Goal: Entertainment & Leisure: Consume media (video, audio)

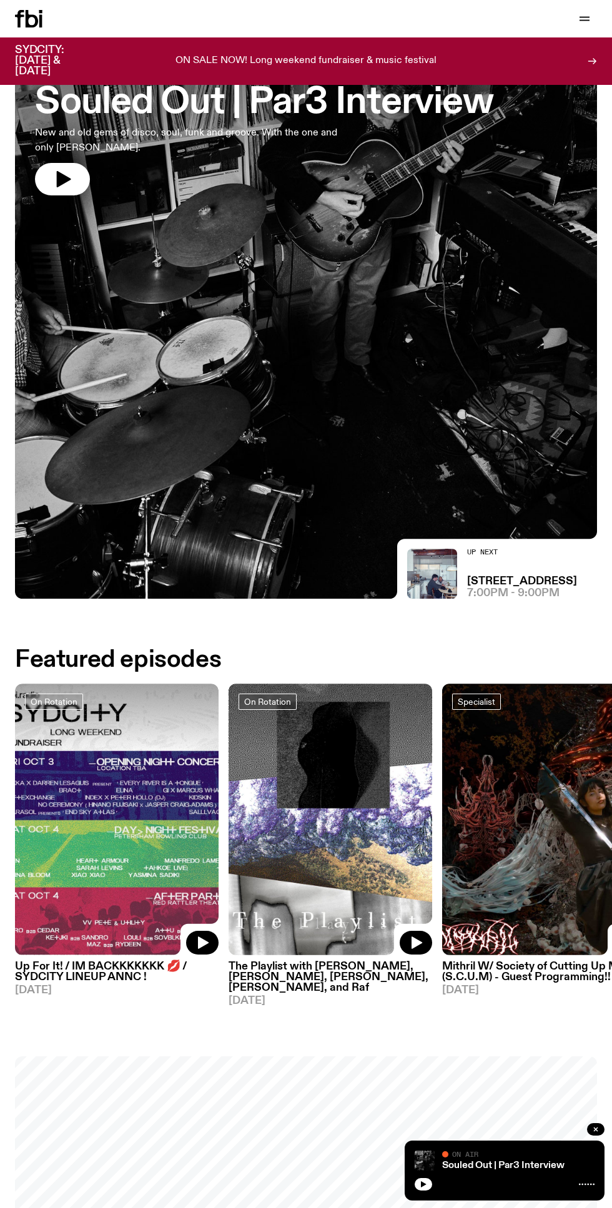
scroll to position [89, 0]
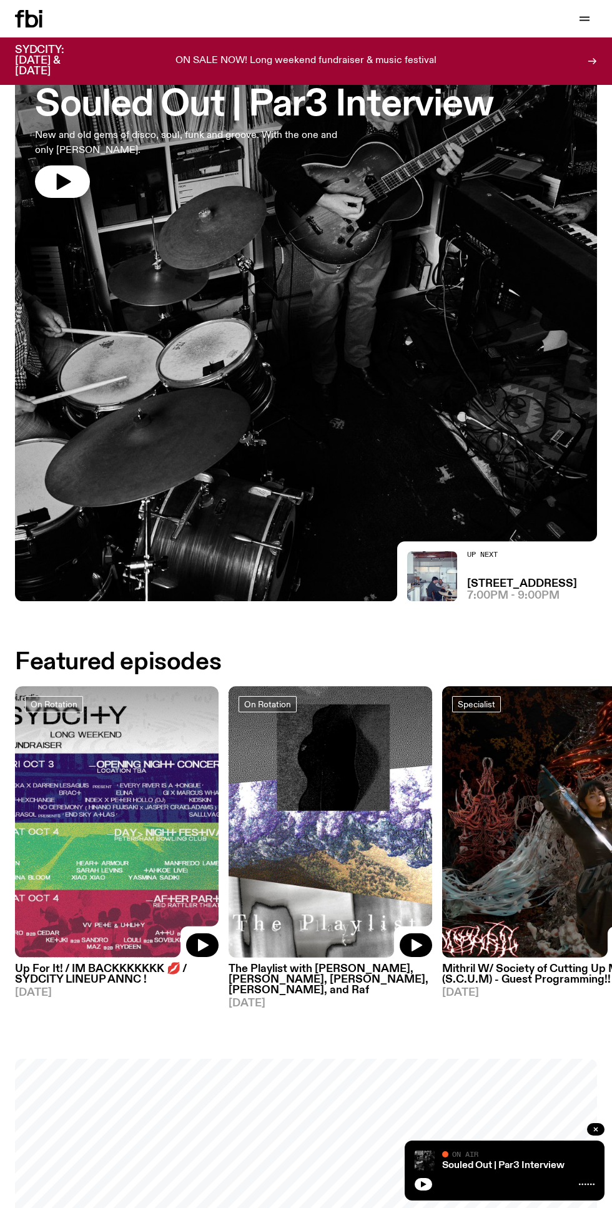
click at [48, 190] on button "button" at bounding box center [62, 181] width 55 height 32
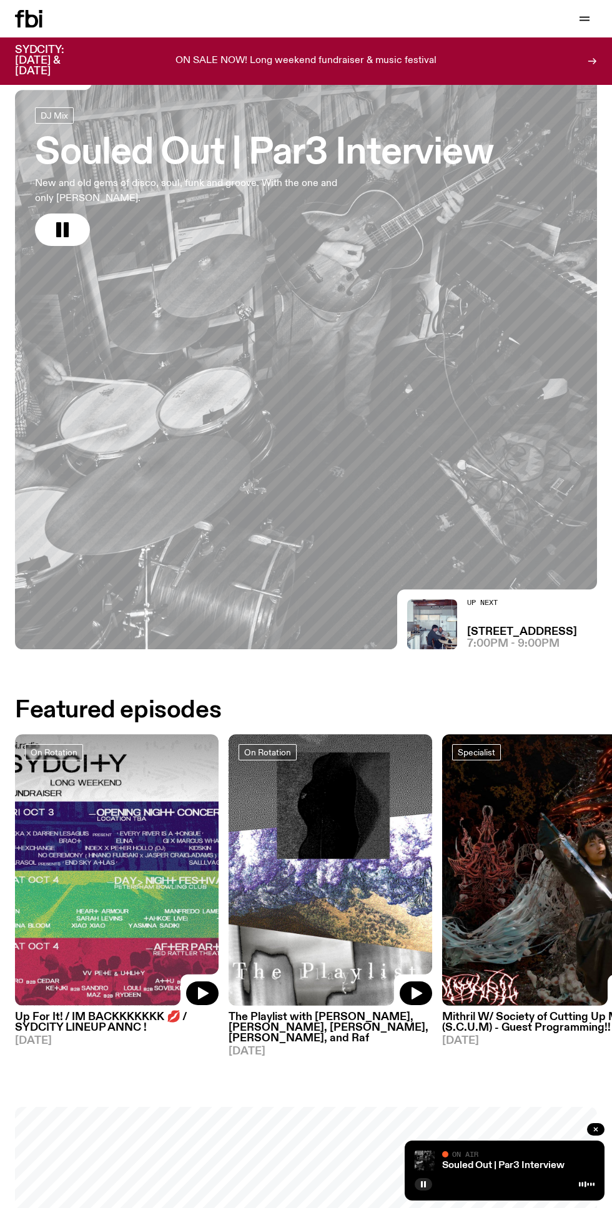
scroll to position [0, 0]
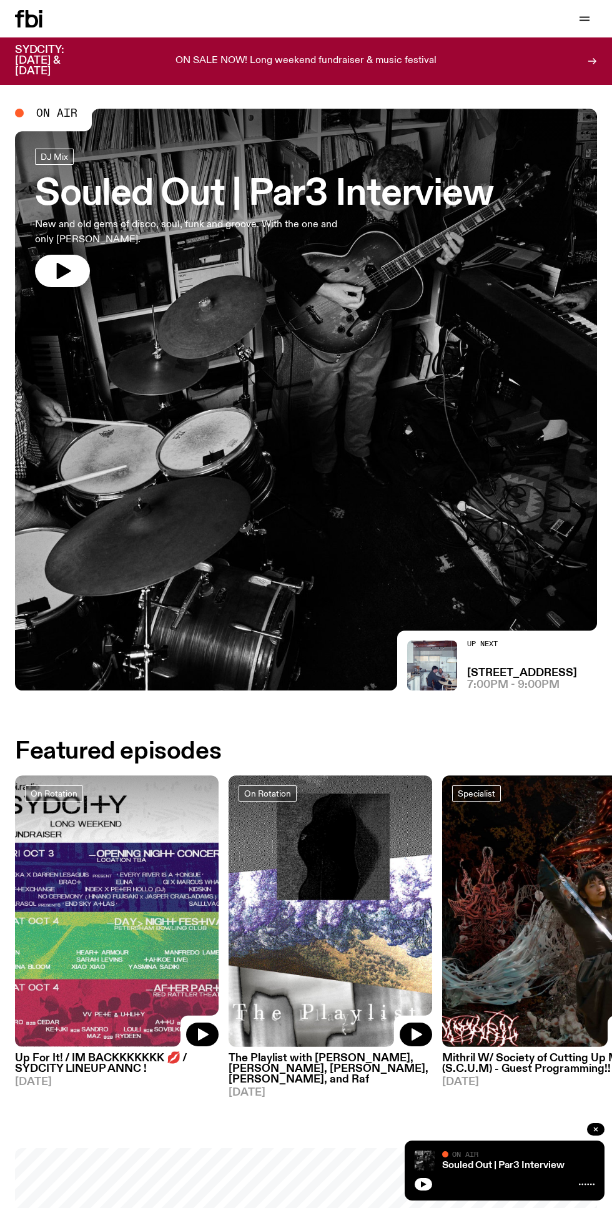
click at [491, 672] on h3 "[STREET_ADDRESS]" at bounding box center [522, 673] width 110 height 11
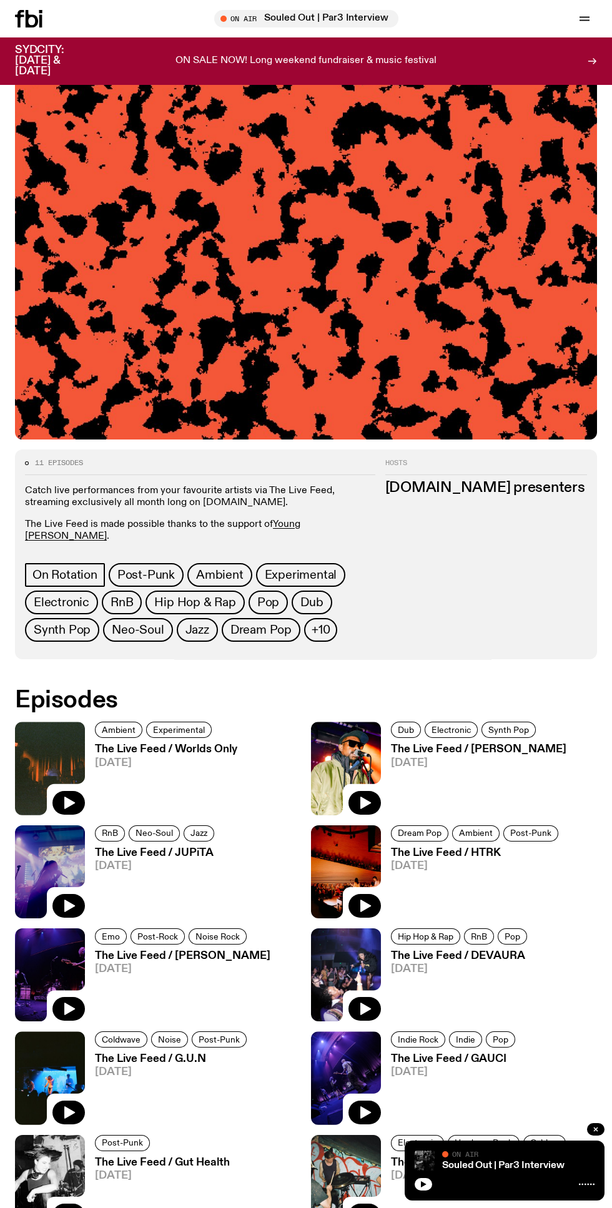
scroll to position [153, 0]
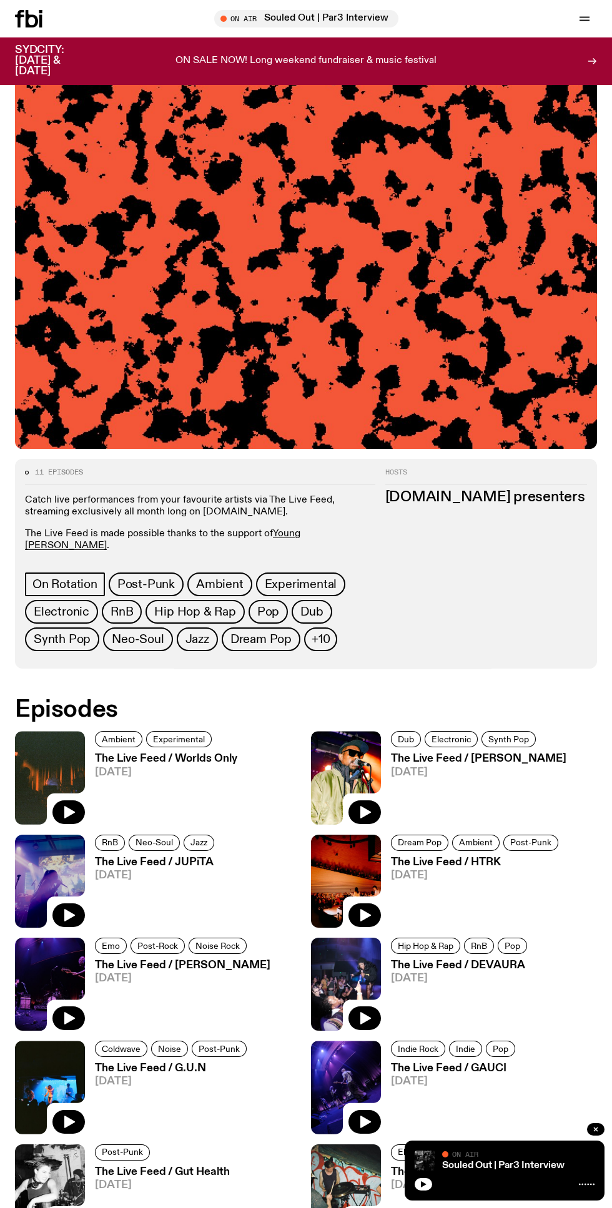
click at [438, 1207] on div "Episodes Ambient Experimental The Live Feed / Worlds Only 01.08.25 Dub Electron…" at bounding box center [306, 1024] width 582 height 652
click at [454, 1170] on link "Souled Out | Par3 Interview" at bounding box center [503, 1165] width 122 height 10
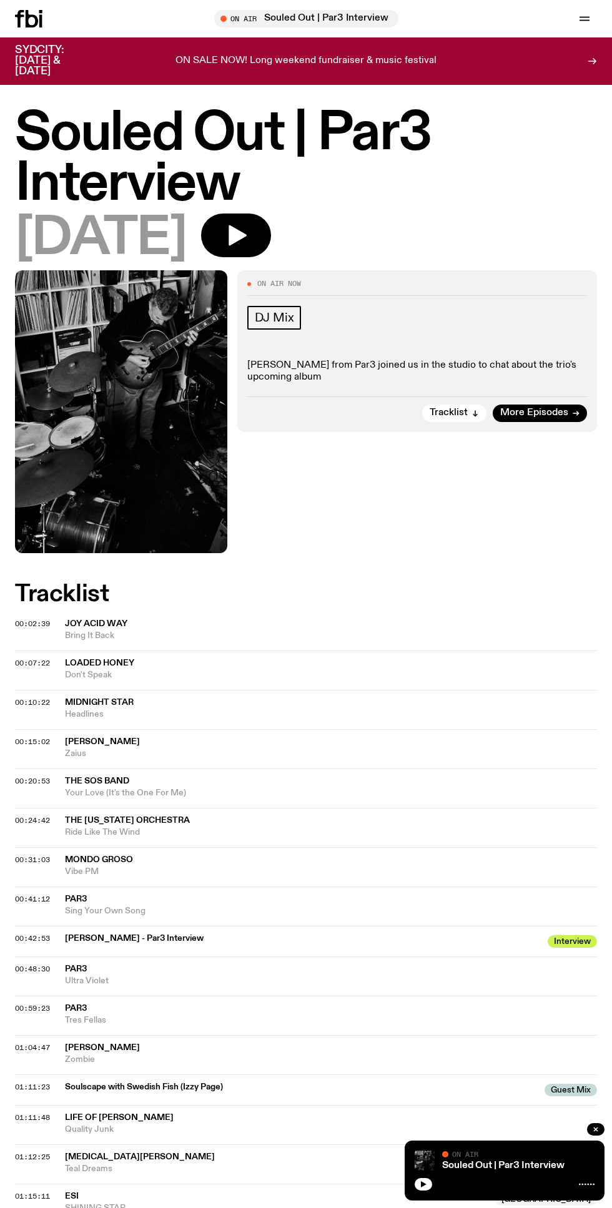
click at [511, 1170] on link "Souled Out | Par3 Interview" at bounding box center [503, 1165] width 122 height 10
click at [271, 250] on button "button" at bounding box center [236, 235] width 70 height 44
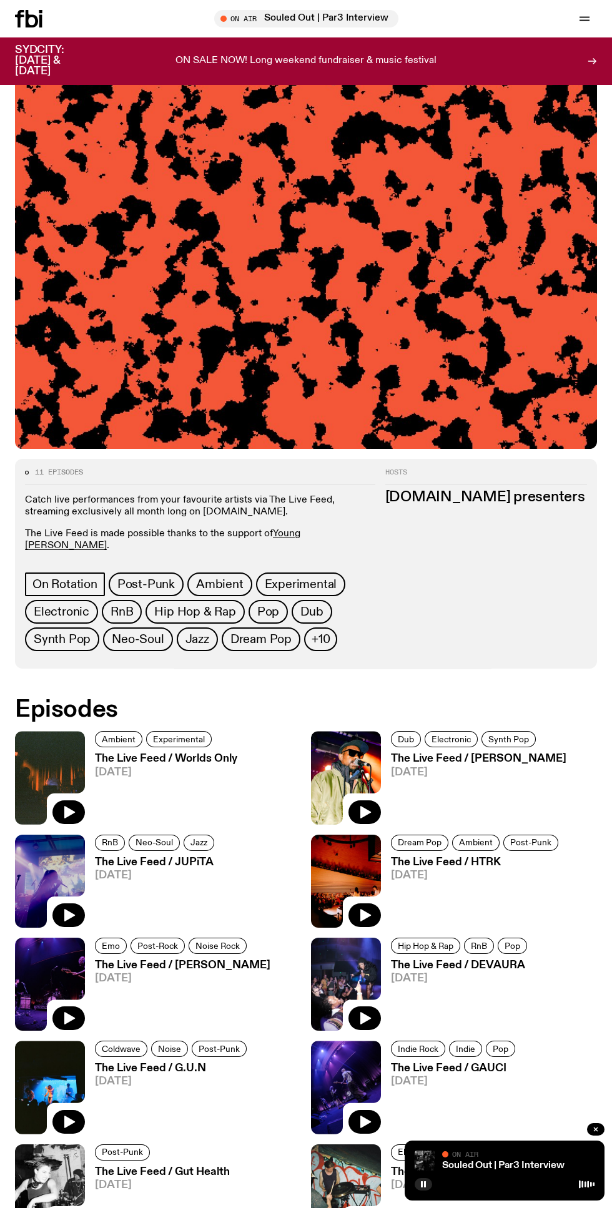
scroll to position [346, 0]
